Goal: Task Accomplishment & Management: Manage account settings

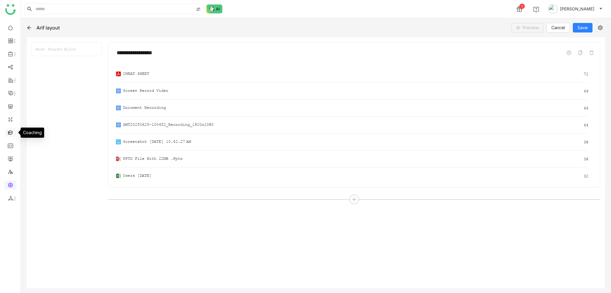
click at [12, 135] on link at bounding box center [10, 132] width 5 height 5
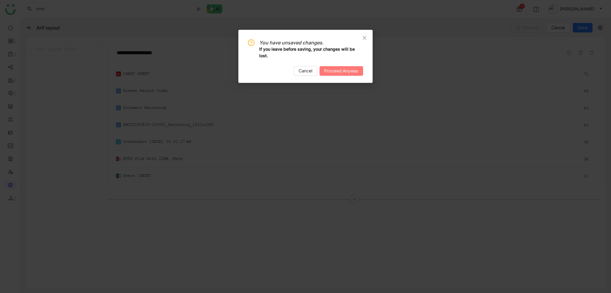
click at [336, 67] on button "Proceed Anyway" at bounding box center [342, 71] width 44 height 10
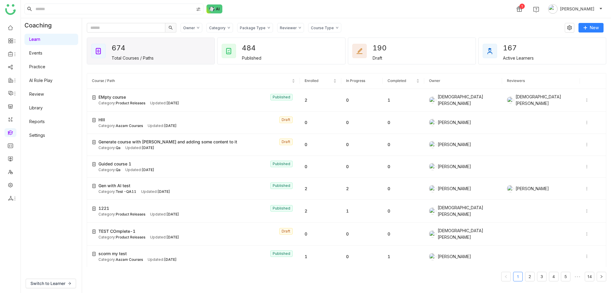
click at [45, 138] on link "Settings" at bounding box center [37, 135] width 16 height 5
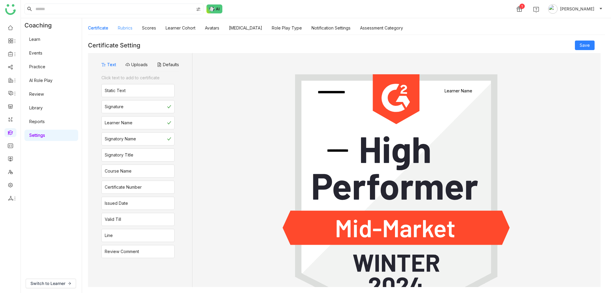
click at [128, 30] on link "Rubrics" at bounding box center [125, 27] width 15 height 5
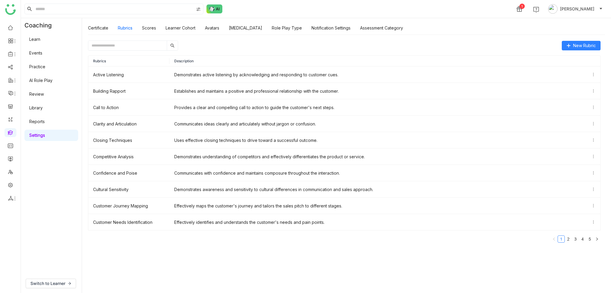
click at [131, 46] on input "text" at bounding box center [127, 46] width 78 height 10
click at [587, 41] on button "New Rubric" at bounding box center [581, 46] width 39 height 10
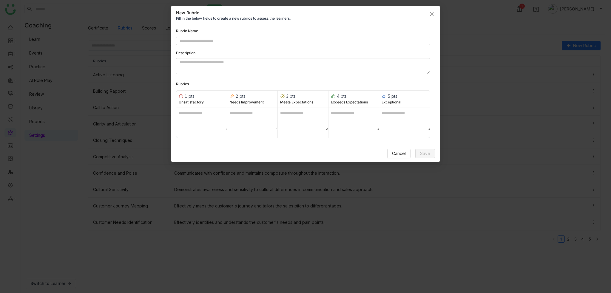
click at [432, 14] on icon "Close" at bounding box center [431, 14] width 5 height 5
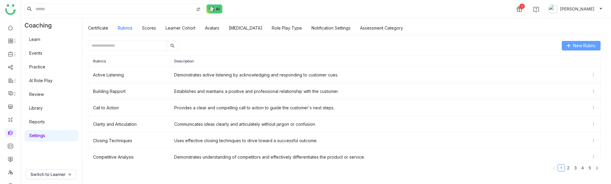
click at [578, 46] on span "New Rubric" at bounding box center [584, 45] width 23 height 7
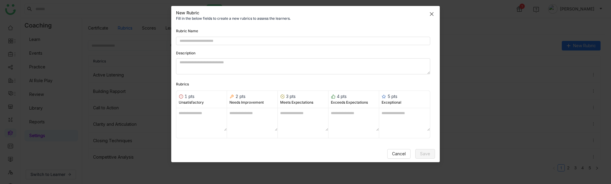
click at [424, 16] on span "Close" at bounding box center [432, 14] width 16 height 16
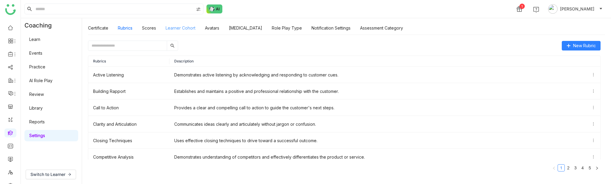
click at [175, 28] on link "Learner Cohort" at bounding box center [181, 27] width 30 height 5
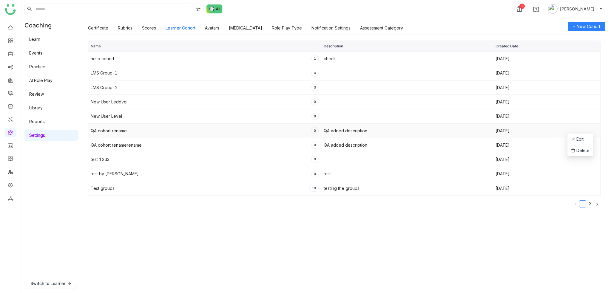
click at [592, 131] on icon at bounding box center [591, 131] width 4 height 4
click at [583, 150] on span "Delete" at bounding box center [580, 150] width 19 height 7
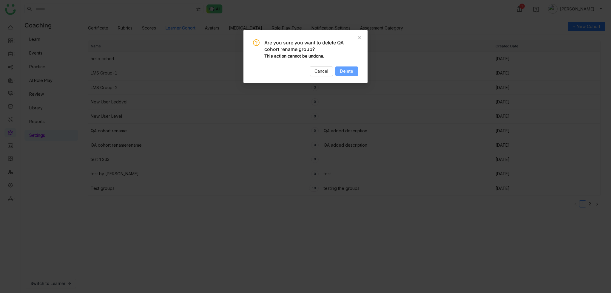
click at [353, 71] on span "Delete" at bounding box center [346, 71] width 13 height 7
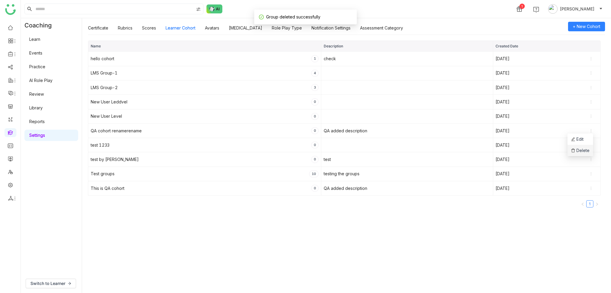
click at [584, 150] on span "Delete" at bounding box center [580, 150] width 19 height 7
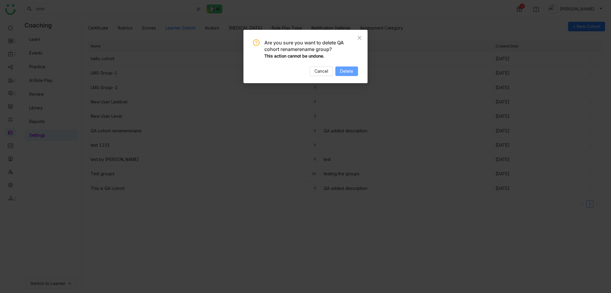
click at [347, 69] on span "Delete" at bounding box center [346, 71] width 13 height 7
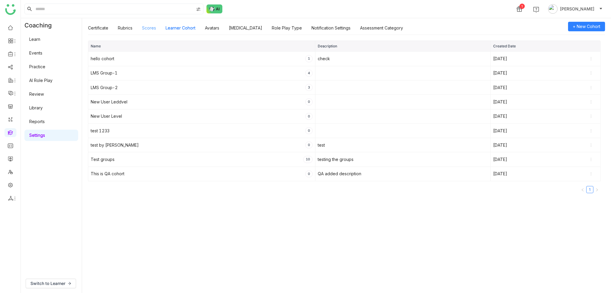
drag, startPoint x: 149, startPoint y: 27, endPoint x: 142, endPoint y: 27, distance: 6.9
click at [149, 27] on link "Scores" at bounding box center [149, 27] width 14 height 5
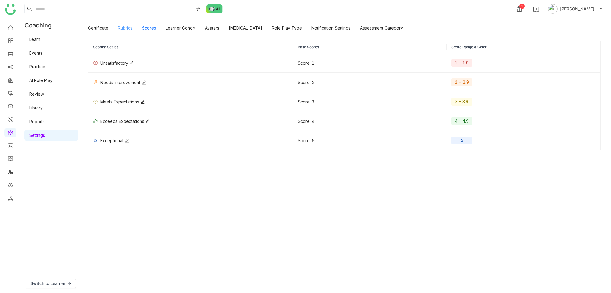
click at [128, 26] on link "Rubrics" at bounding box center [125, 27] width 15 height 5
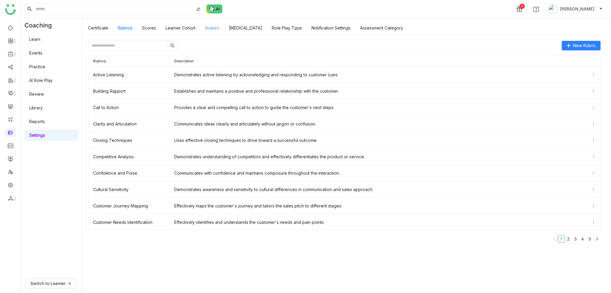
click at [210, 30] on link "Avatars" at bounding box center [212, 27] width 14 height 5
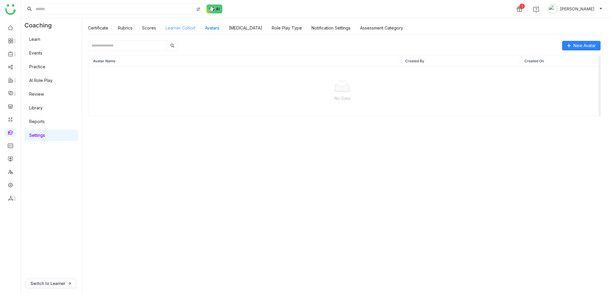
click at [185, 28] on link "Learner Cohort" at bounding box center [181, 27] width 30 height 5
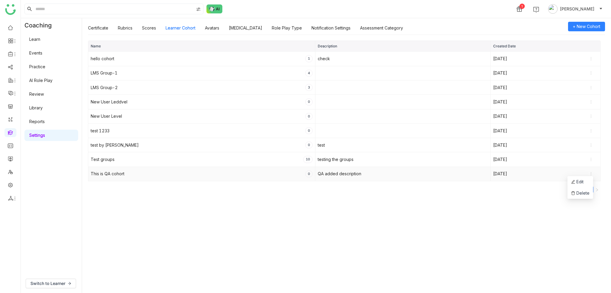
click at [591, 172] on icon at bounding box center [591, 173] width 1 height 3
click at [587, 194] on span "Delete" at bounding box center [580, 193] width 19 height 7
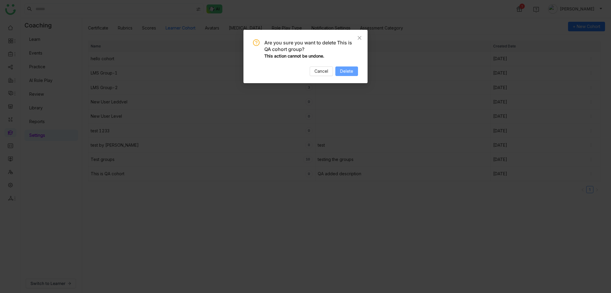
click at [347, 69] on span "Delete" at bounding box center [346, 71] width 13 height 7
